Goal: Task Accomplishment & Management: Use online tool/utility

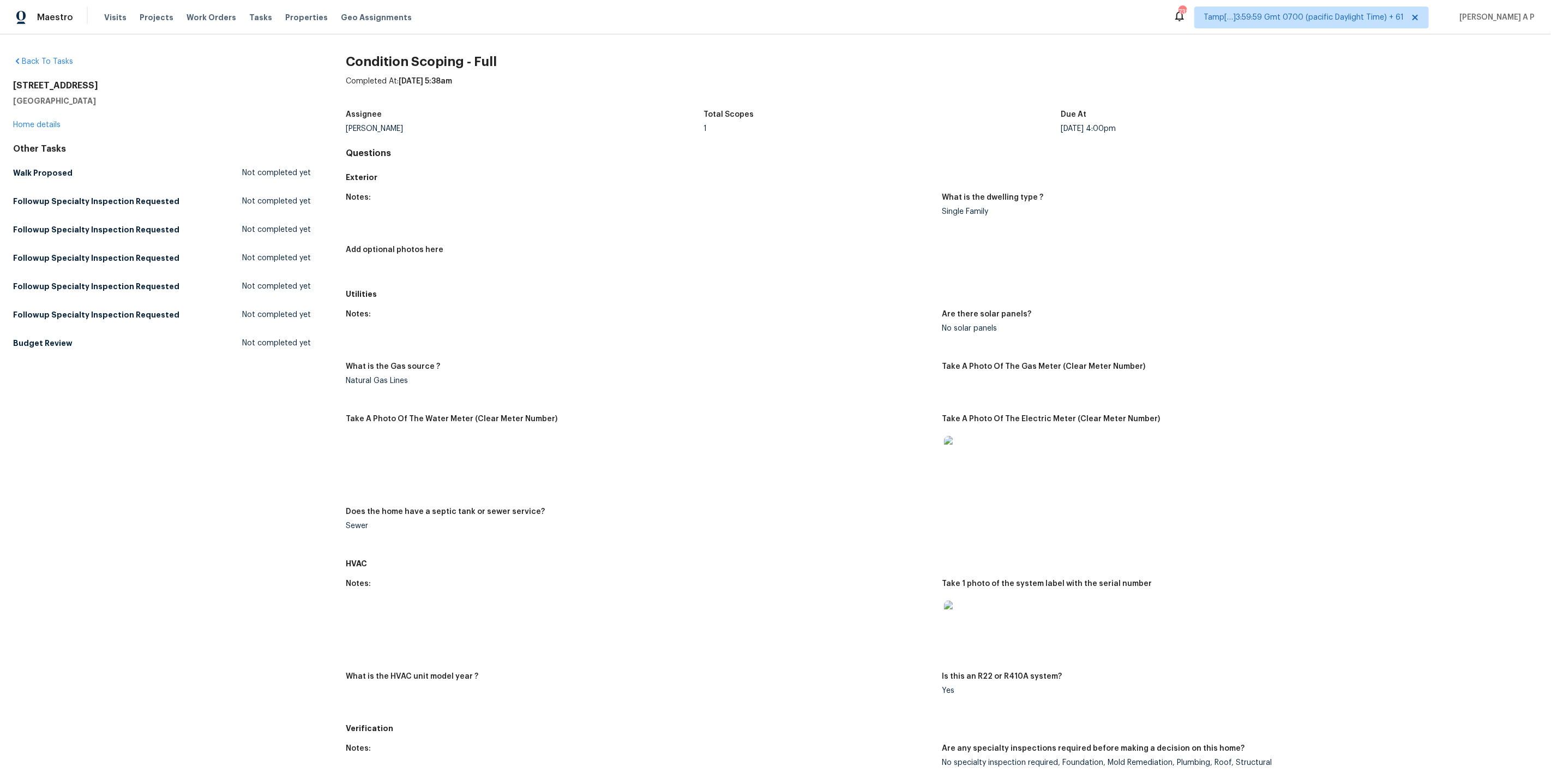
scroll to position [713, 0]
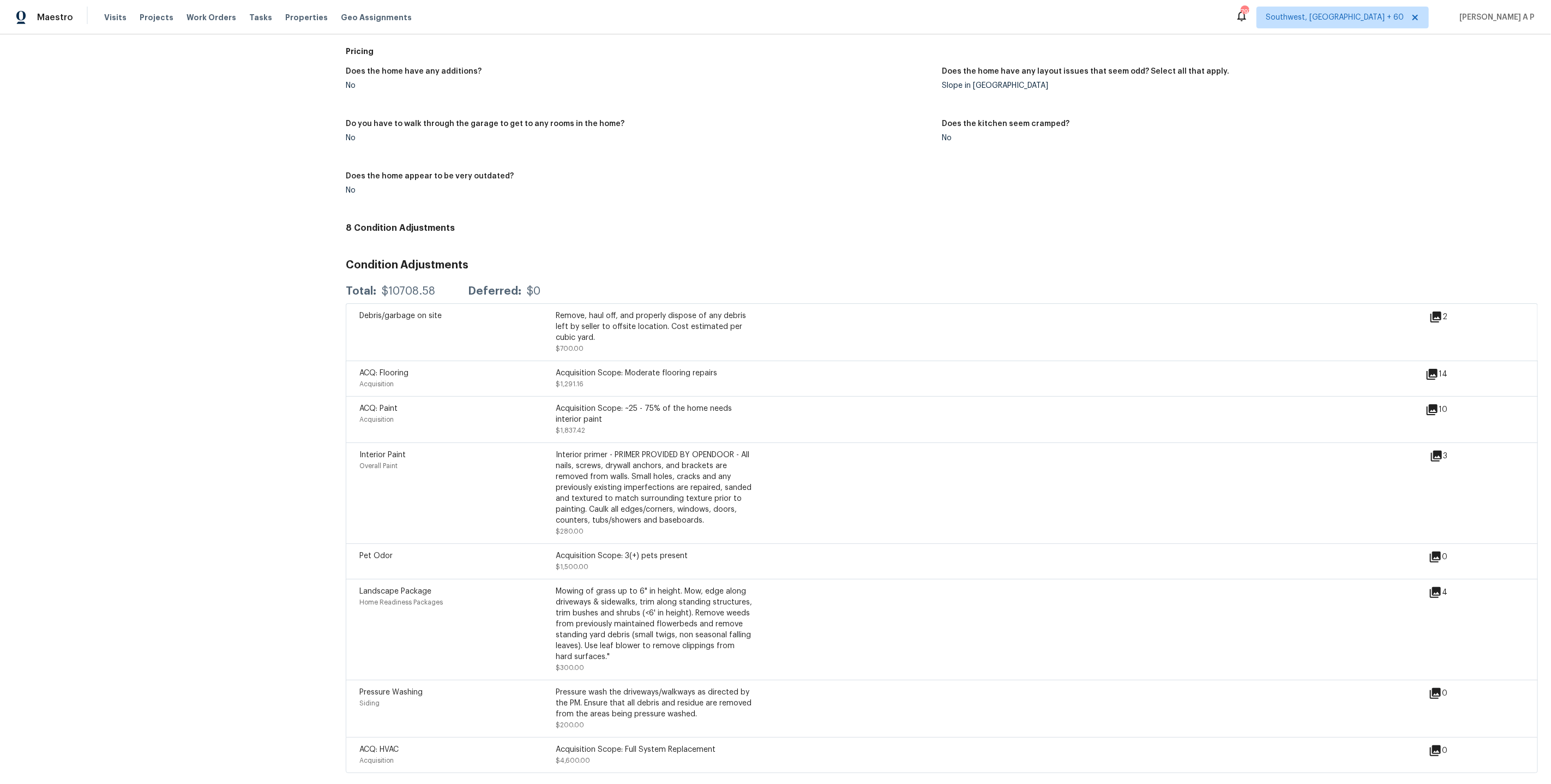
scroll to position [1061, 0]
click at [1393, 30] on div "Maestro Visits Projects Work Orders Tasks Properties Geo Assignments 784 Southw…" at bounding box center [776, 17] width 1551 height 34
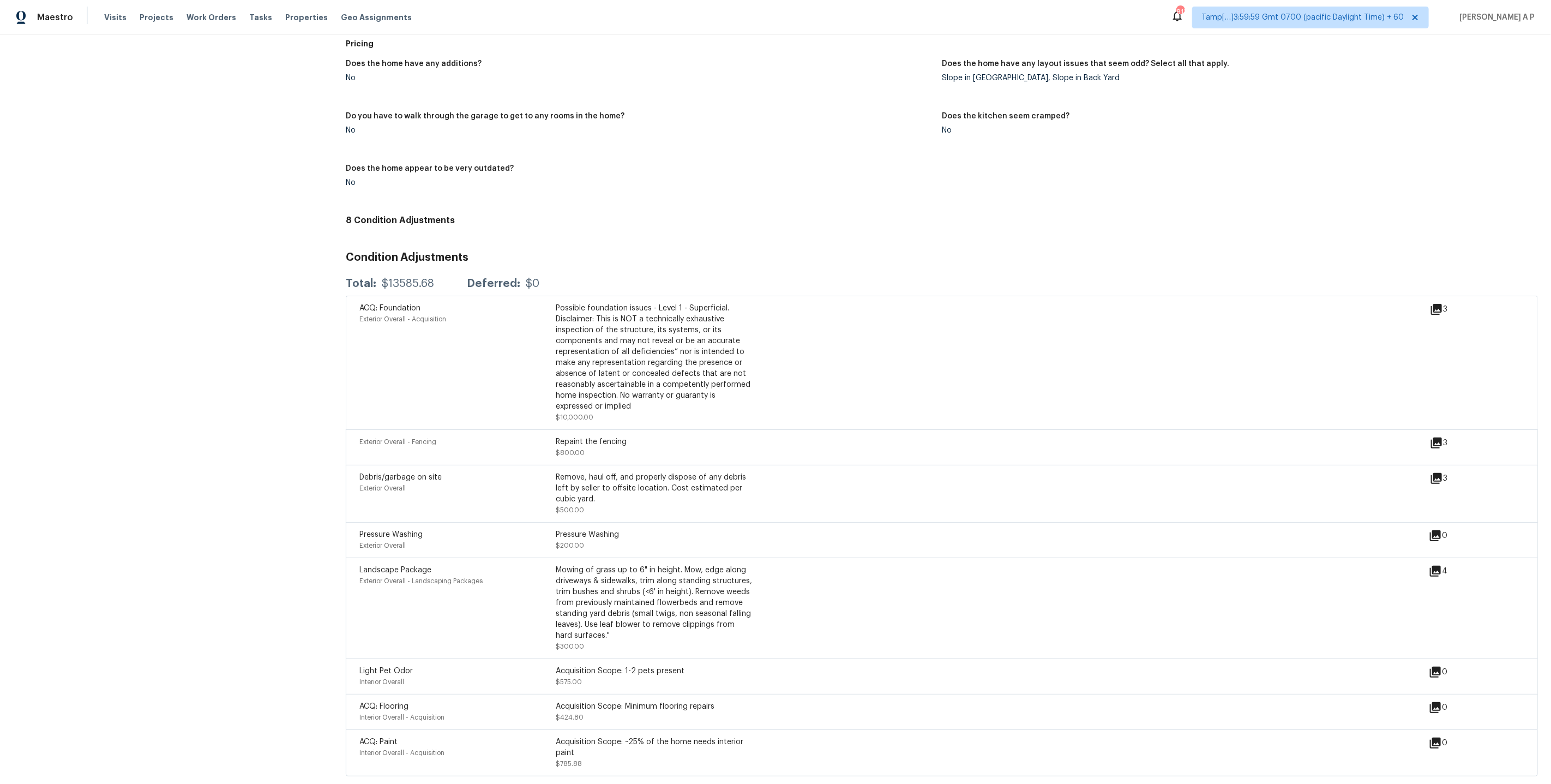
scroll to position [1138, 0]
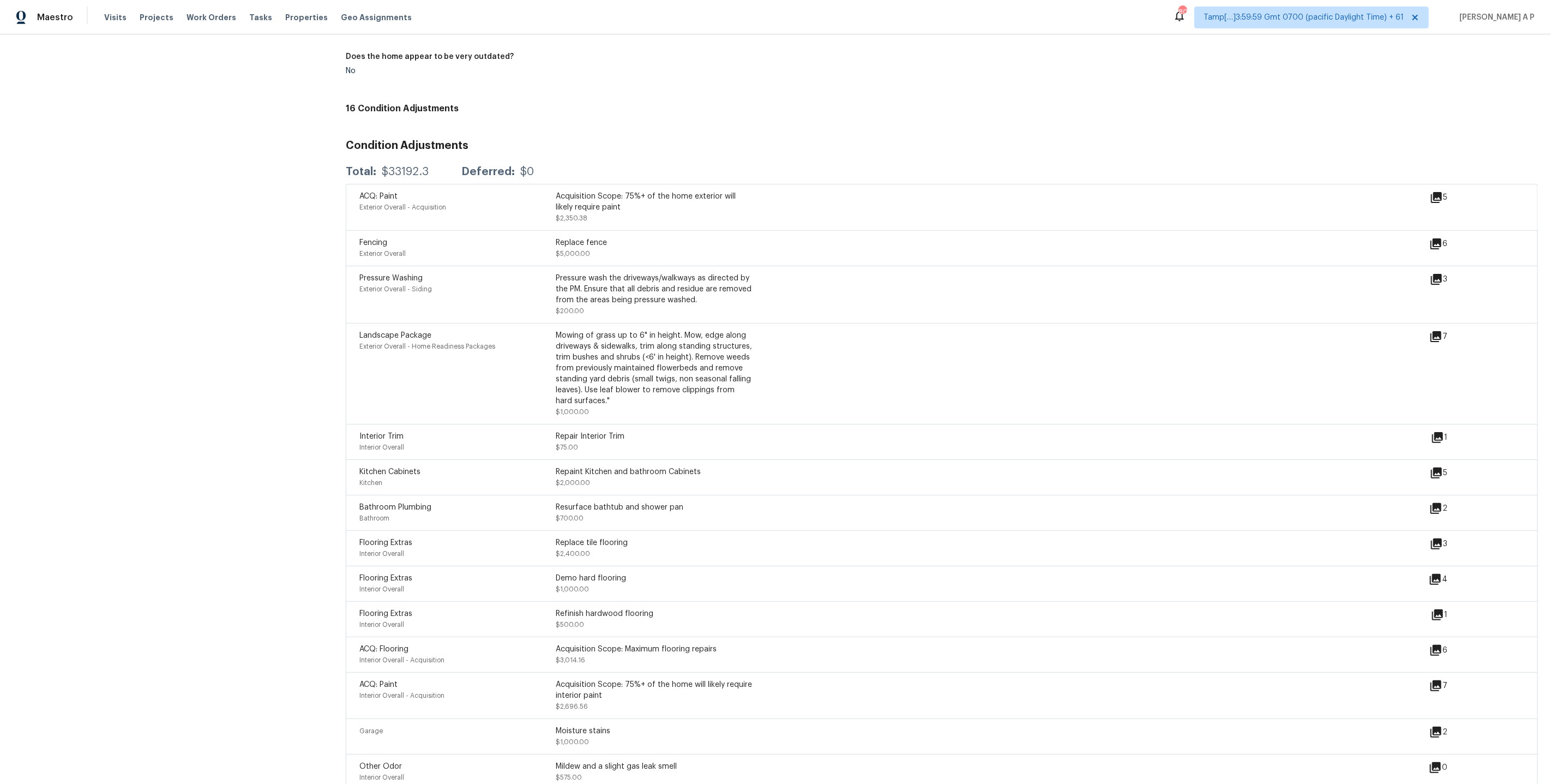
scroll to position [1290, 0]
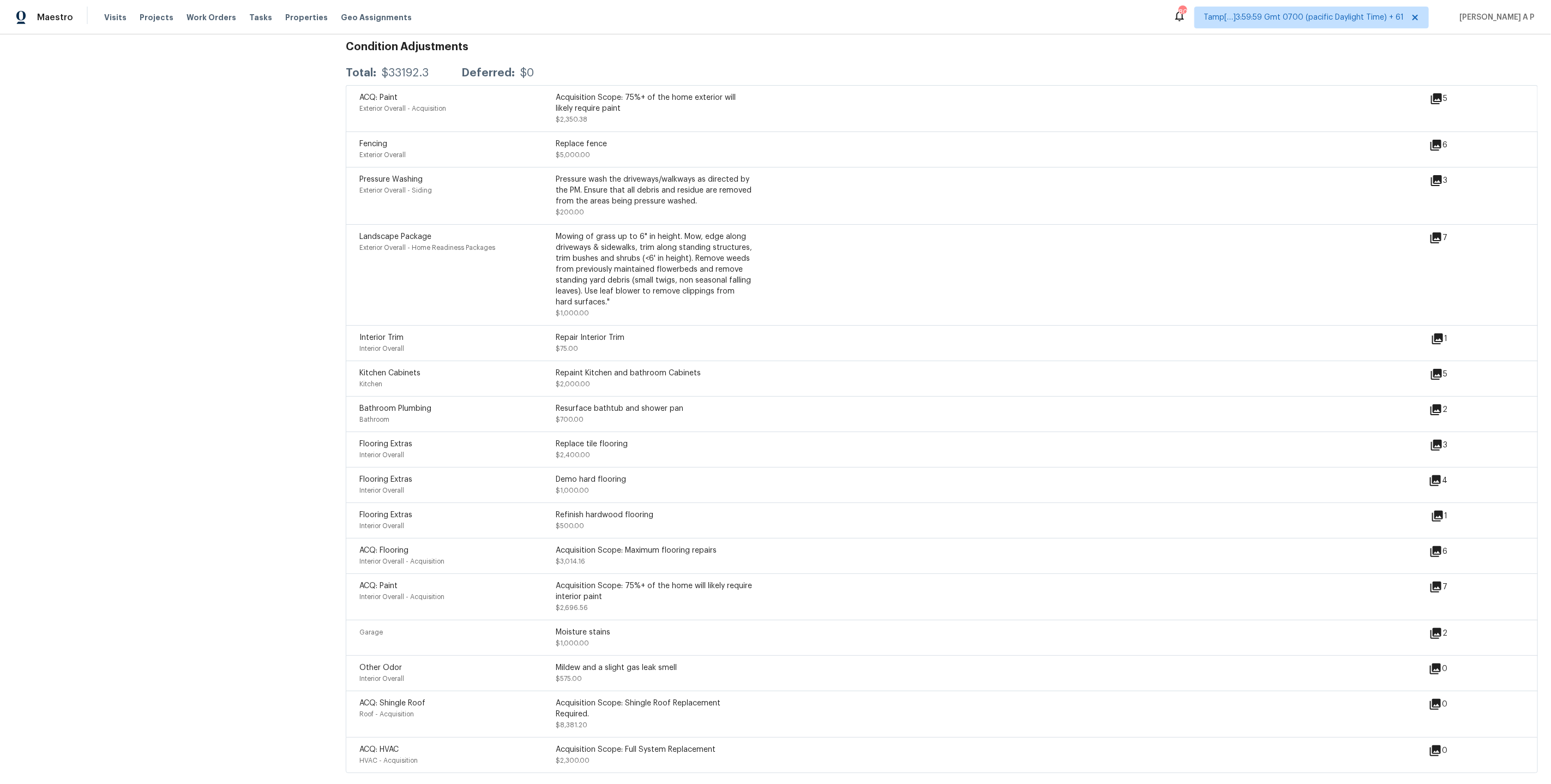
click at [1360, 85] on div "ACQ: Paint Exterior Overall - Acquisition Acquisition Scope: 75%+ of the home e…" at bounding box center [942, 108] width 1192 height 47
click at [1341, 7] on span "Tamp[…]3:59:59 Gmt 0700 (pacific Daylight Time) + 61" at bounding box center [1311, 17] width 234 height 22
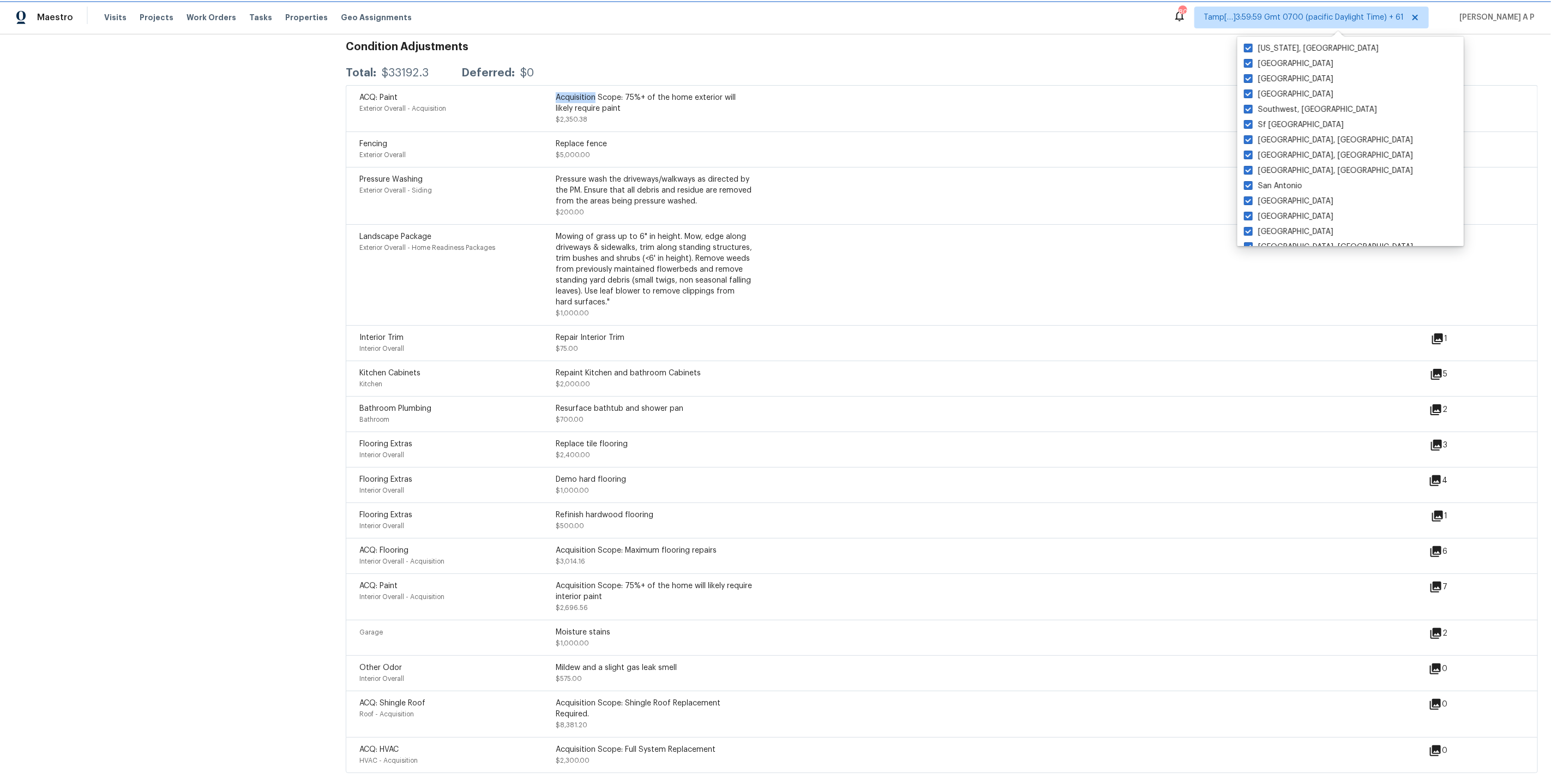
scroll to position [1279, 0]
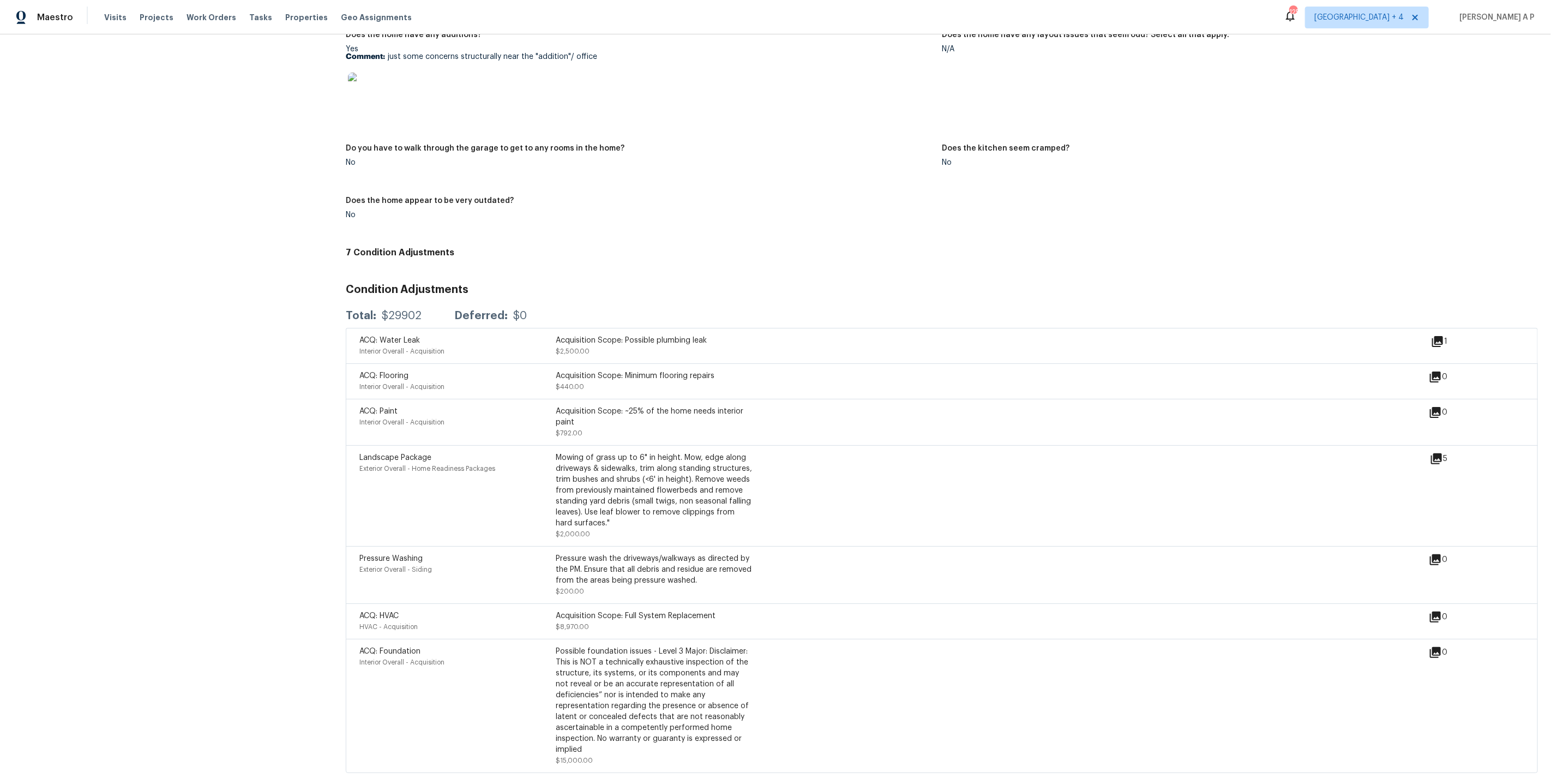
scroll to position [1167, 0]
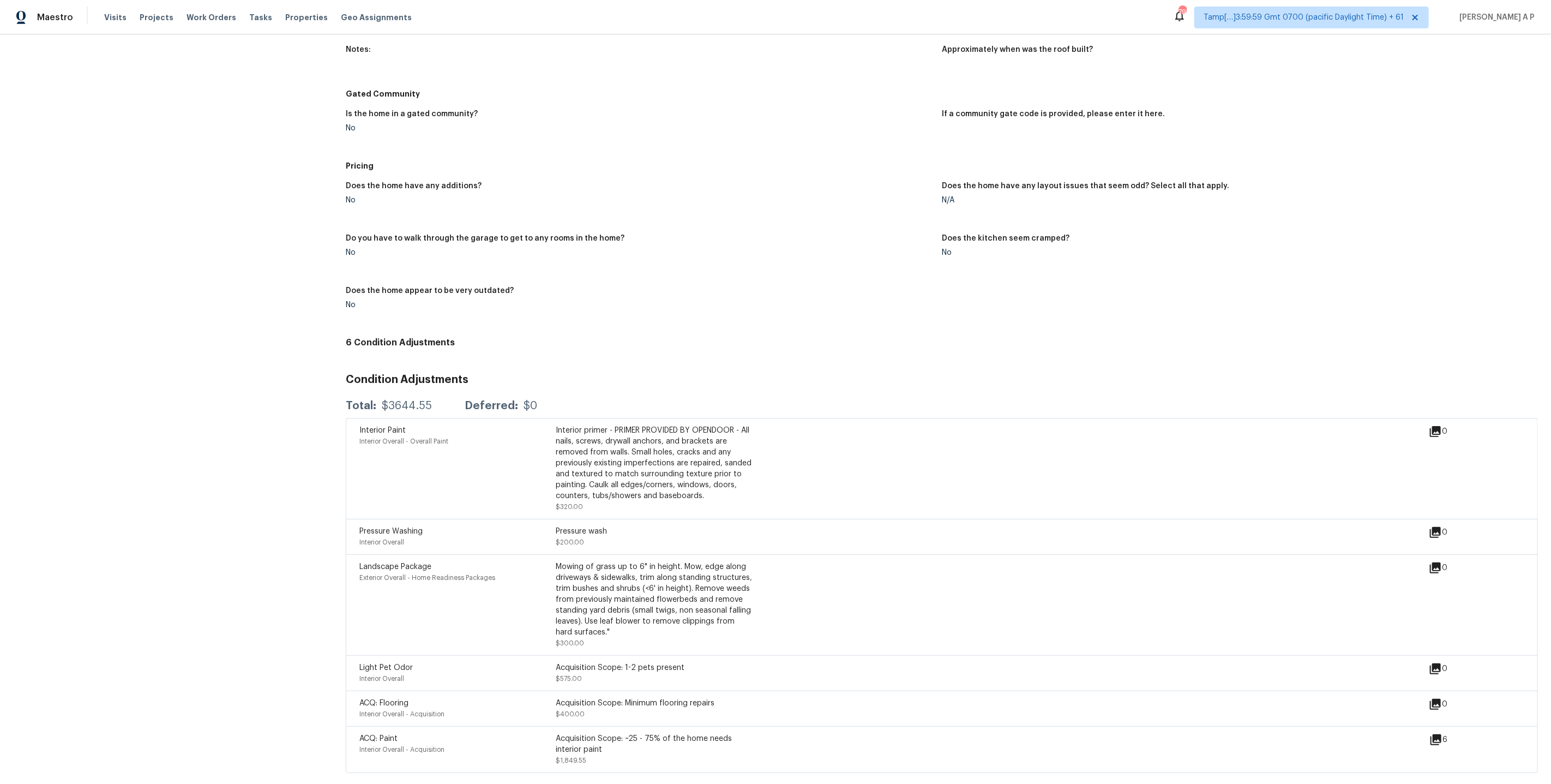
scroll to position [947, 0]
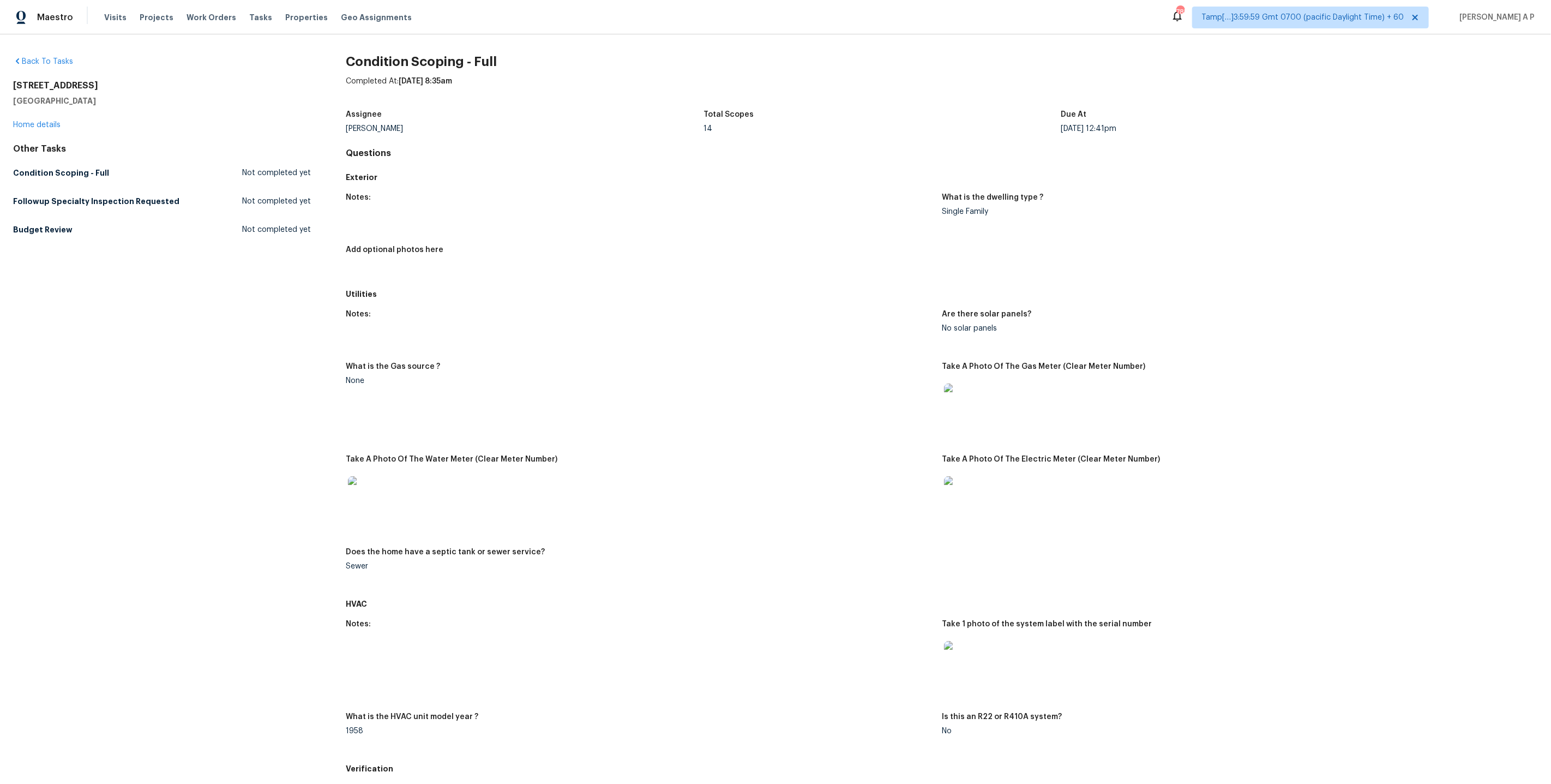
click at [927, 85] on div "Completed At: [DATE] 8:35am" at bounding box center [942, 90] width 1192 height 28
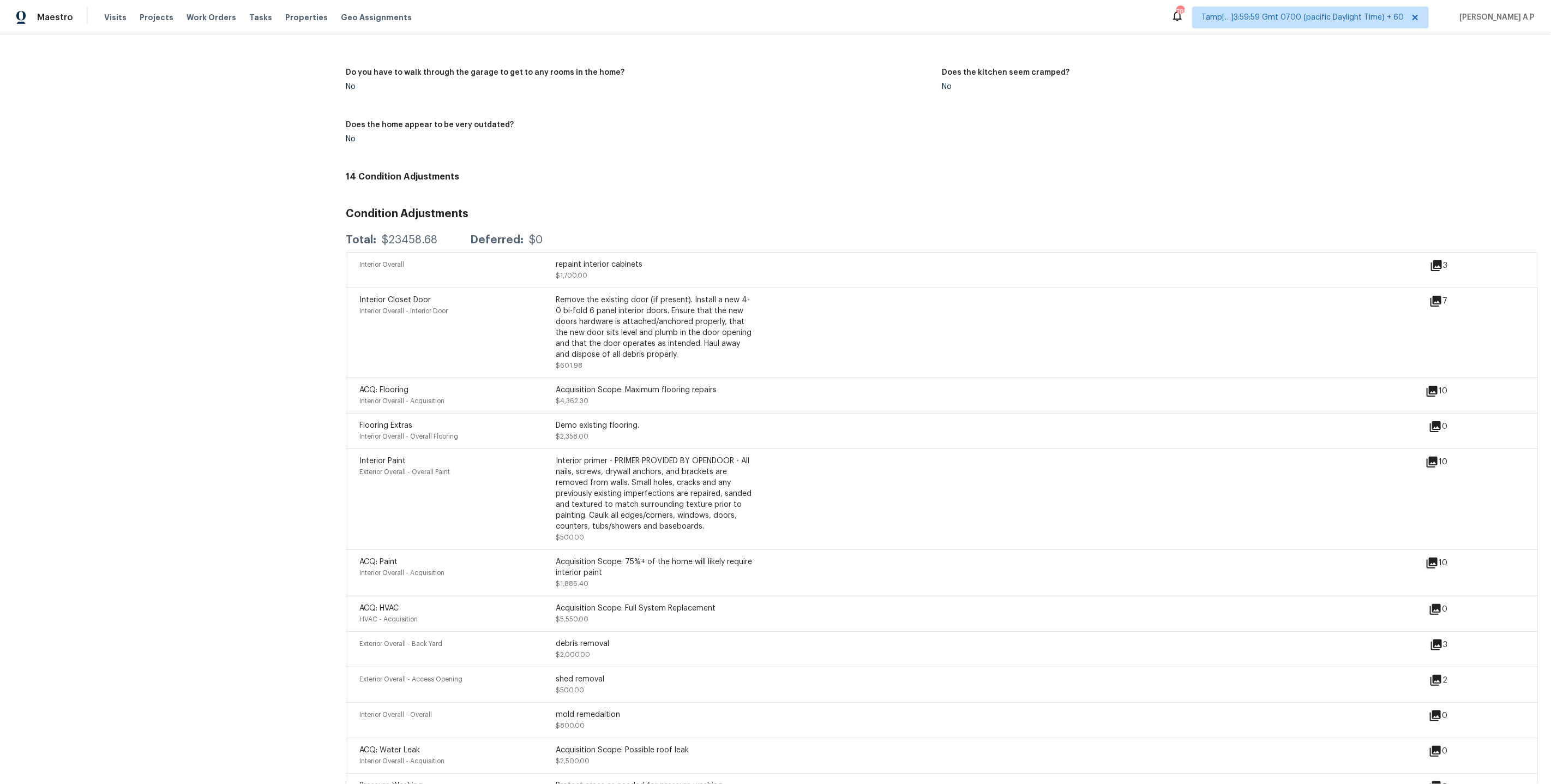
scroll to position [1222, 0]
